Goal: Transaction & Acquisition: Subscribe to service/newsletter

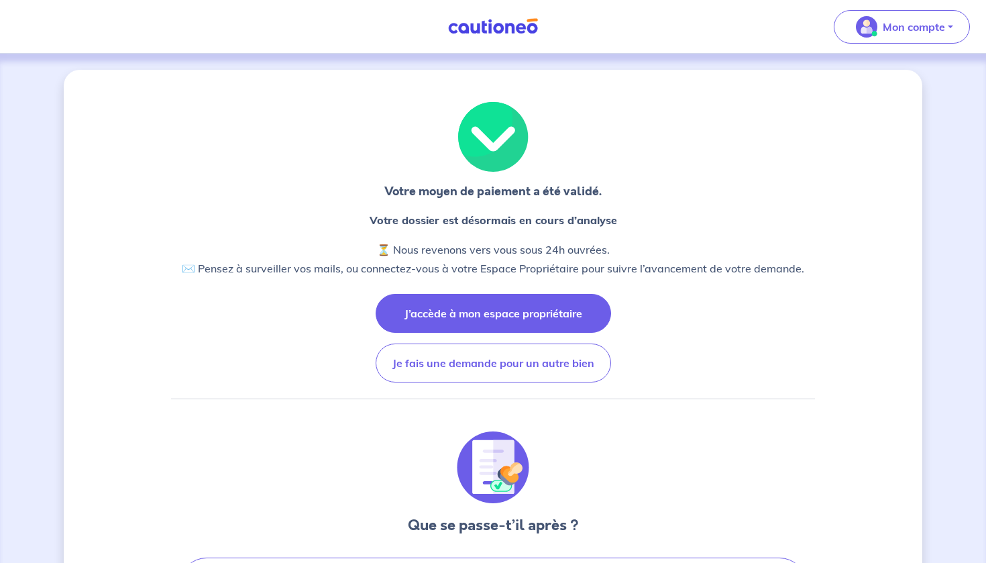
click at [519, 317] on button "J’accède à mon espace propriétaire" at bounding box center [492, 313] width 235 height 39
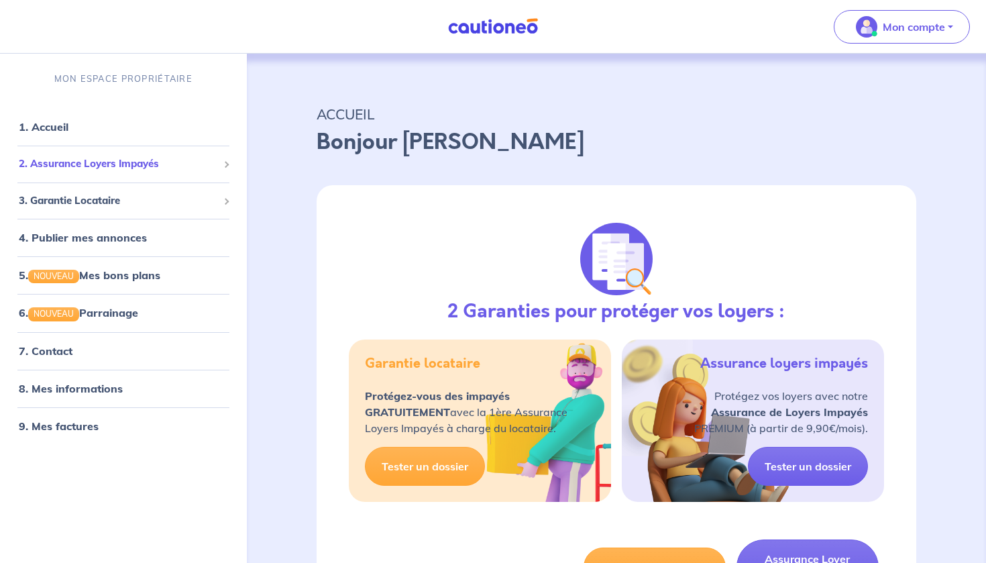
click at [117, 157] on span "2. Assurance Loyers Impayés" at bounding box center [118, 163] width 199 height 15
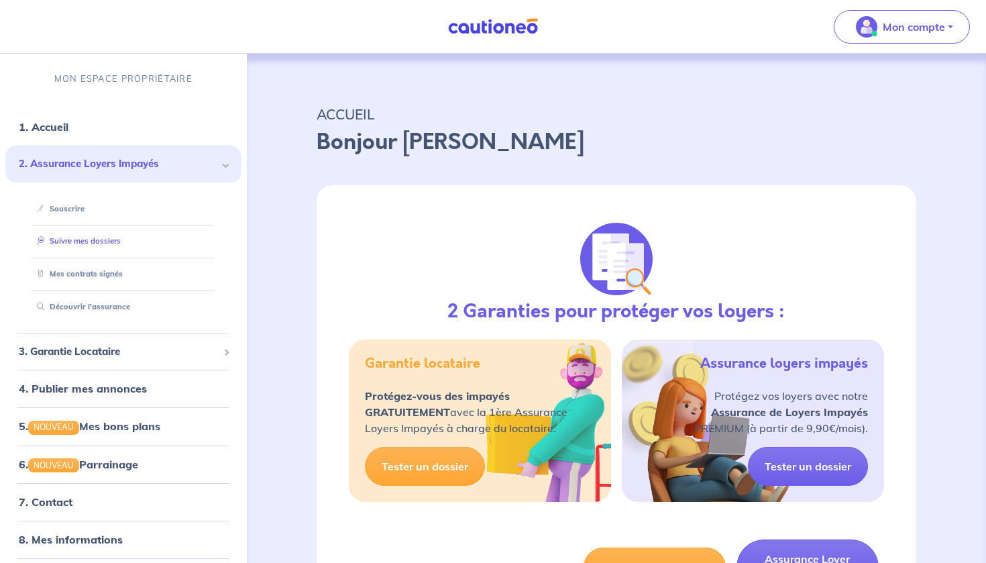
click at [101, 237] on link "Suivre mes dossiers" at bounding box center [76, 240] width 89 height 9
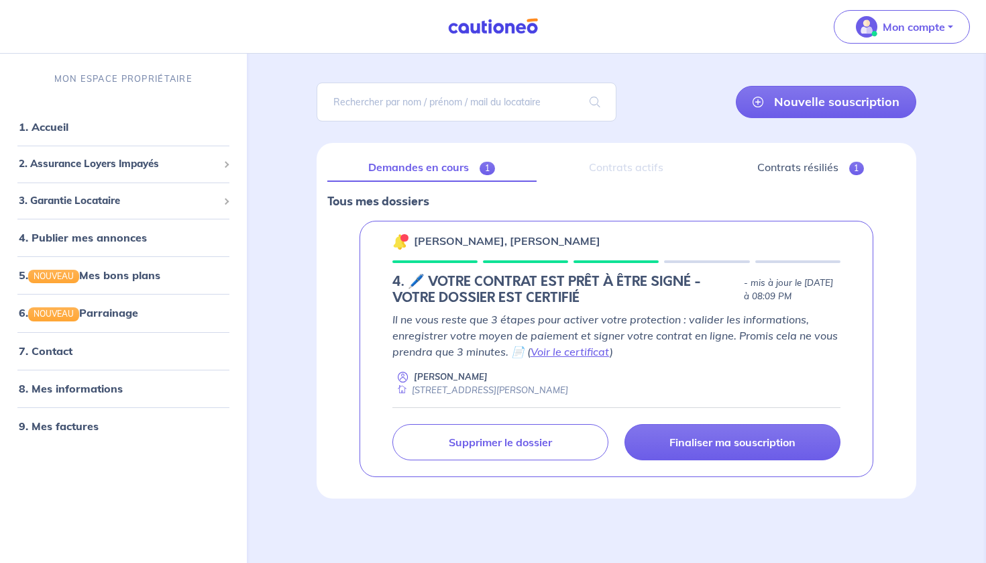
scroll to position [74, 0]
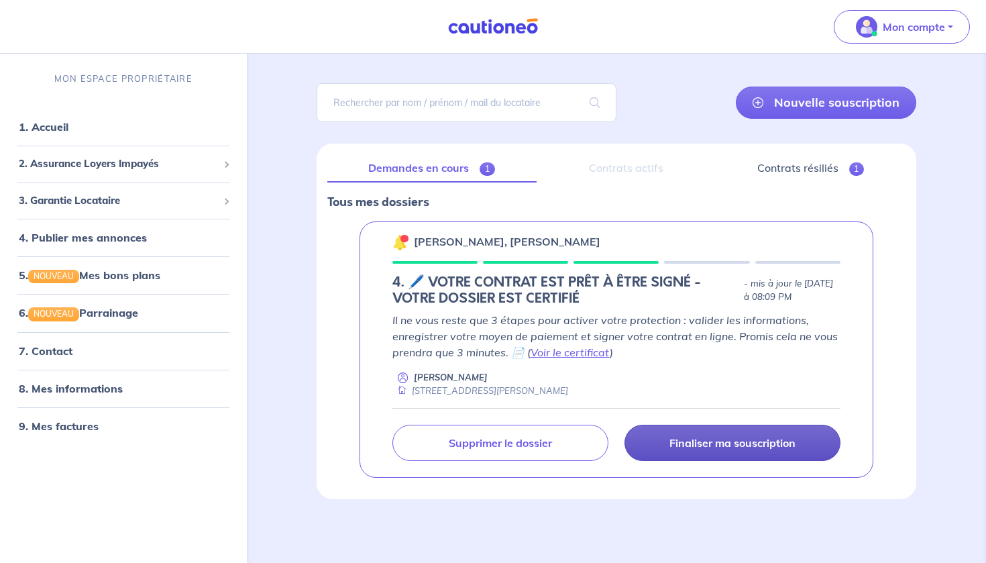
click at [705, 451] on link "Finaliser ma souscription" at bounding box center [732, 442] width 216 height 36
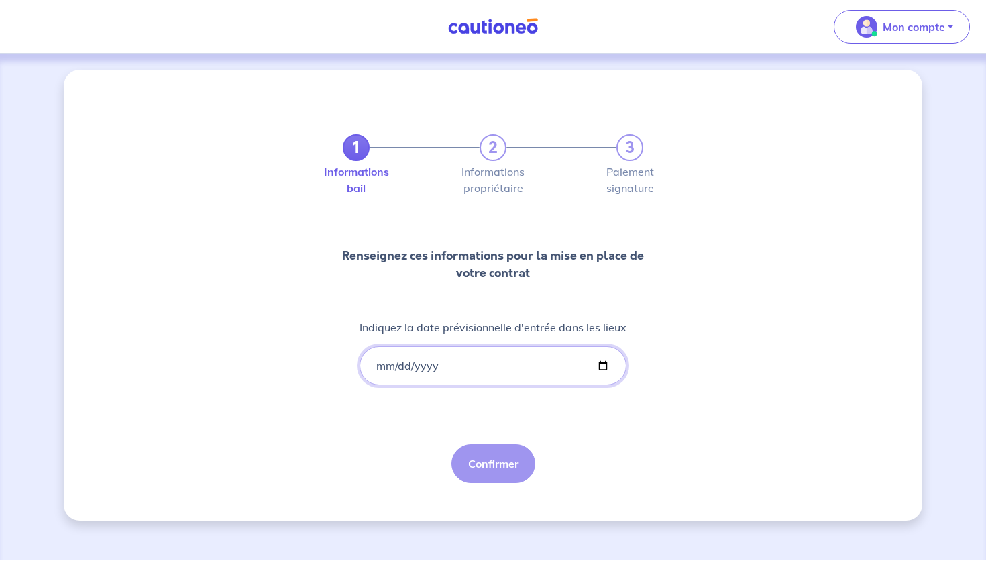
click at [485, 371] on input "Indiquez la date prévisionnelle d'entrée dans les lieux" at bounding box center [492, 365] width 267 height 39
type input "[DATE]"
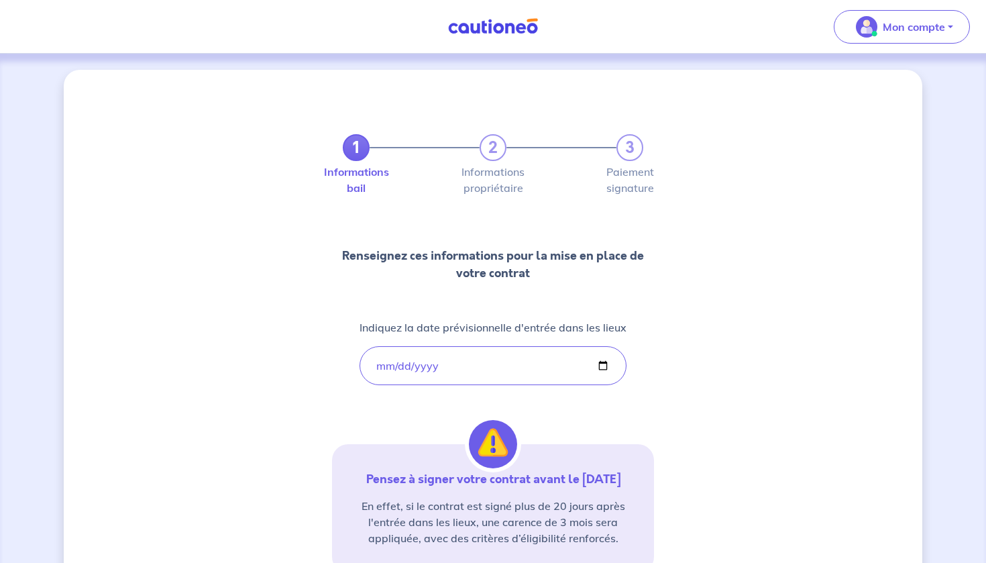
click at [727, 300] on div "1 2 3 Informations bail Informations propriétaire Paiement signature Renseignez…" at bounding box center [493, 394] width 858 height 649
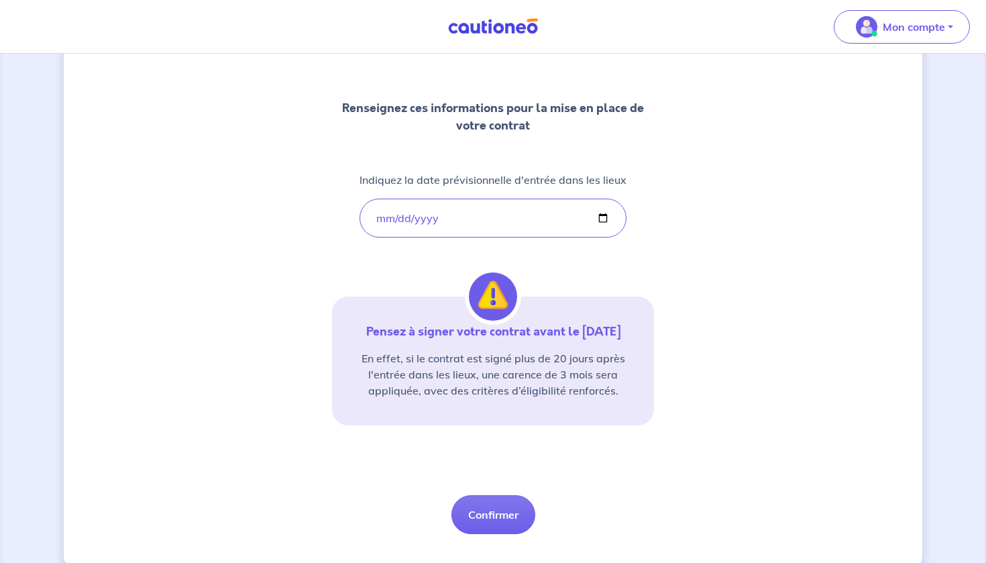
scroll to position [172, 0]
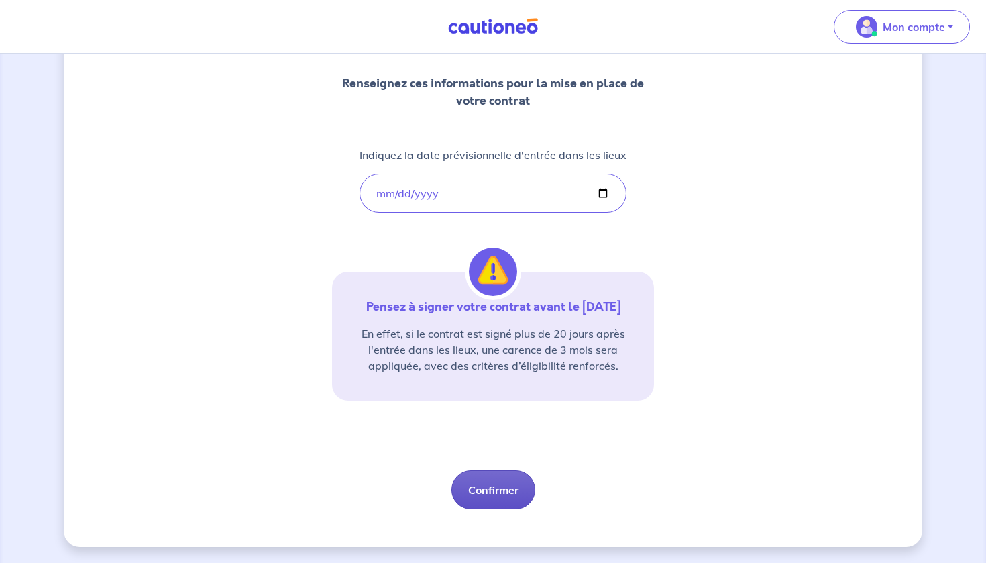
click at [492, 506] on button "Confirmer" at bounding box center [493, 489] width 84 height 39
select select "FR"
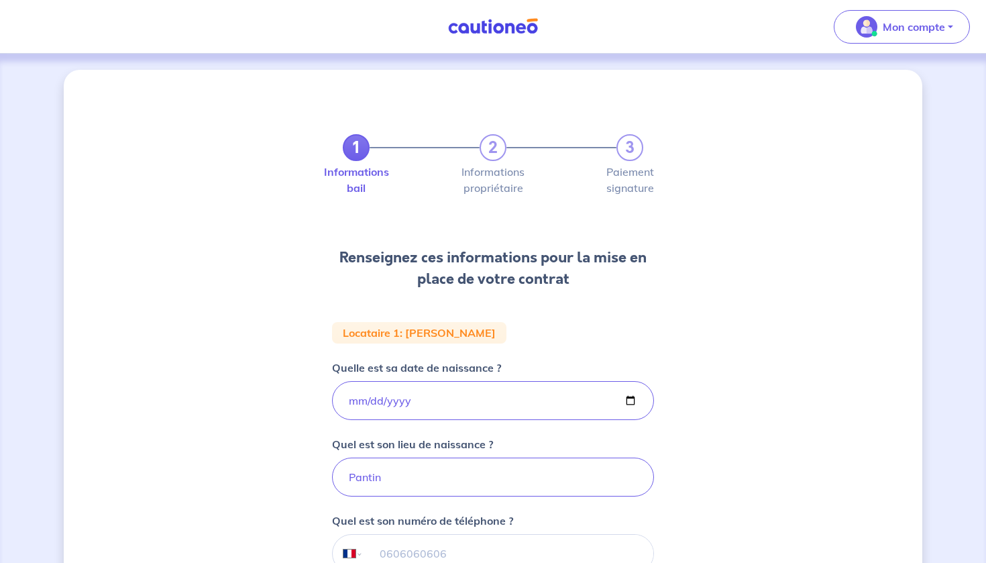
click at [486, 144] on div "1 2 3" at bounding box center [493, 147] width 300 height 27
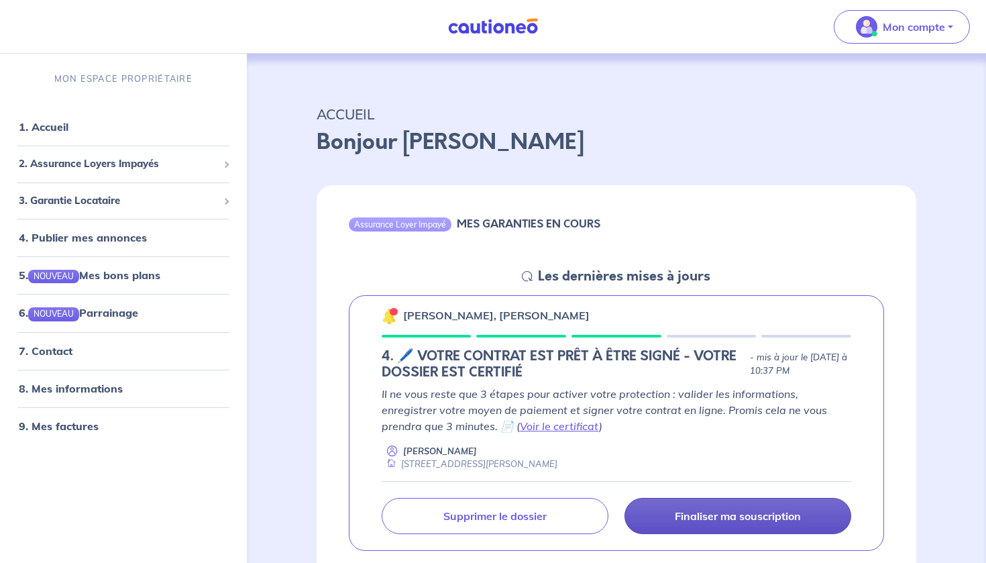
click at [716, 507] on link "Finaliser ma souscription" at bounding box center [737, 515] width 227 height 36
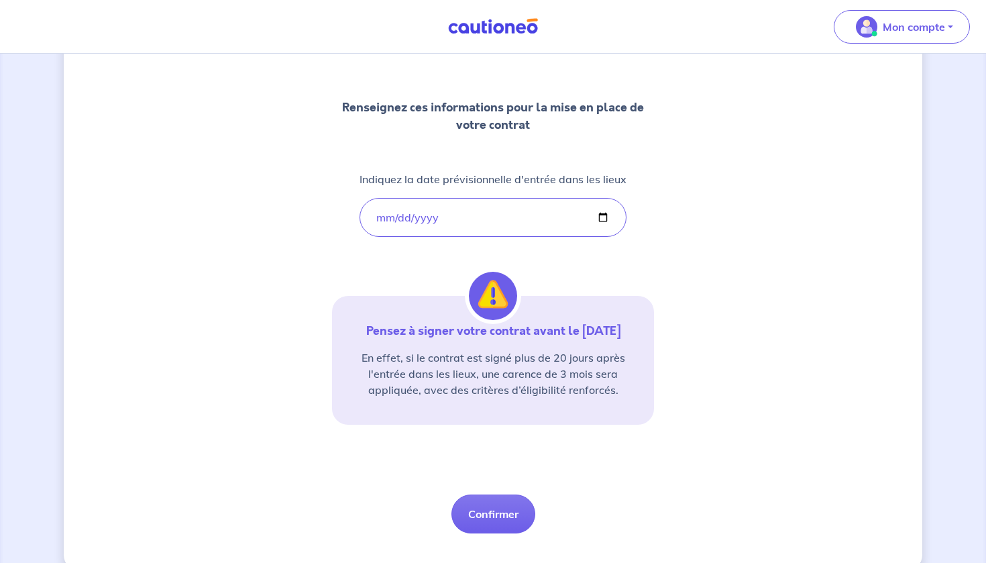
scroll to position [172, 0]
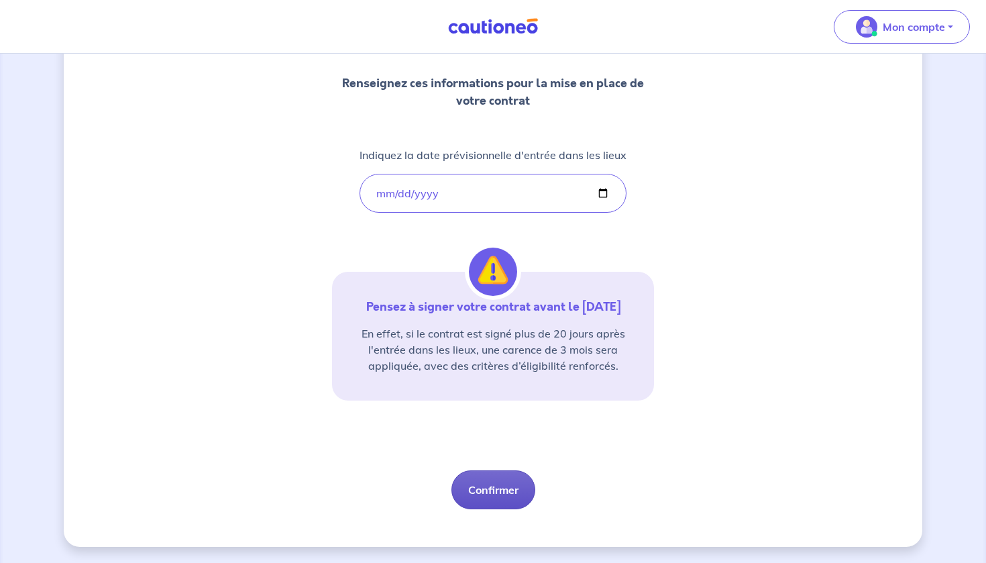
click at [508, 489] on button "Confirmer" at bounding box center [493, 489] width 84 height 39
select select "FR"
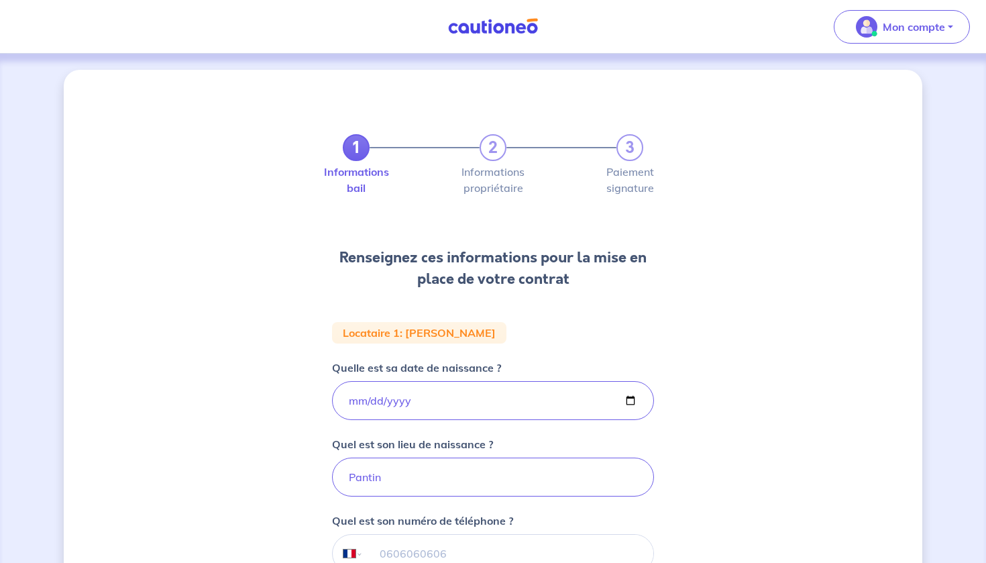
click at [203, 310] on div "1 2 3 Informations bail Informations propriétaire Paiement signature Renseignez…" at bounding box center [493, 452] width 858 height 764
